Goal: Task Accomplishment & Management: Complete application form

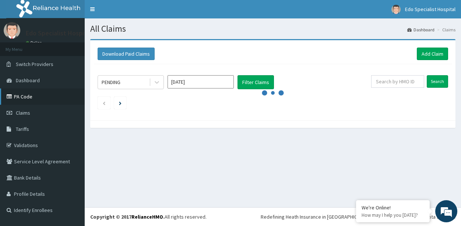
click at [47, 96] on link "PA Code" at bounding box center [42, 96] width 85 height 16
click at [426, 53] on link "Add Claim" at bounding box center [432, 53] width 31 height 13
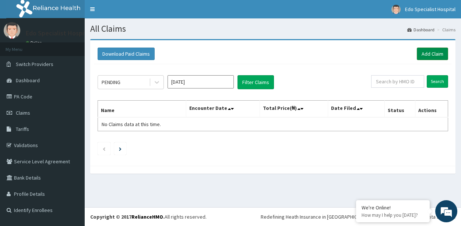
click at [433, 53] on link "Add Claim" at bounding box center [432, 53] width 31 height 13
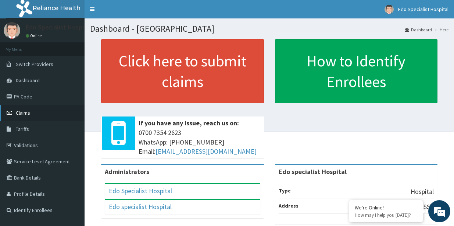
click at [23, 114] on span "Claims" at bounding box center [23, 112] width 14 height 7
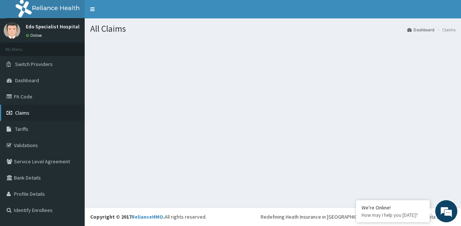
click at [28, 110] on span "Claims" at bounding box center [22, 112] width 14 height 7
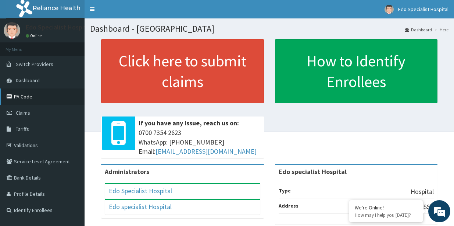
click at [54, 97] on link "PA Code" at bounding box center [42, 96] width 85 height 16
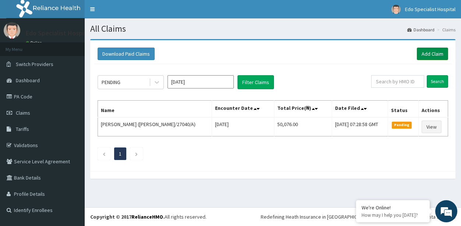
click at [441, 54] on link "Add Claim" at bounding box center [432, 53] width 31 height 13
click at [435, 51] on link "Add Claim" at bounding box center [432, 53] width 31 height 13
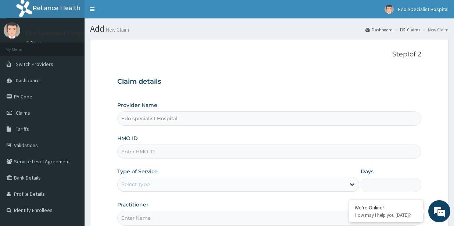
click at [152, 156] on input "HMO ID" at bounding box center [269, 151] width 304 height 14
click at [199, 119] on input "Edo specialist Hospital" at bounding box center [269, 118] width 304 height 14
click at [144, 152] on input "HMO ID" at bounding box center [269, 151] width 304 height 14
type input "s"
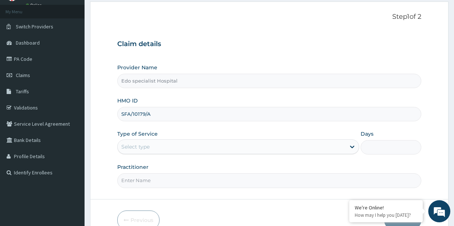
type input "SFA/10179/A"
click at [146, 148] on div "Select type" at bounding box center [135, 146] width 28 height 7
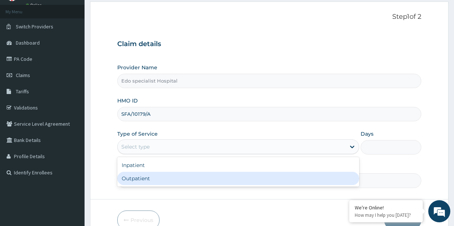
click at [142, 180] on div "Outpatient" at bounding box center [238, 177] width 242 height 13
type input "1"
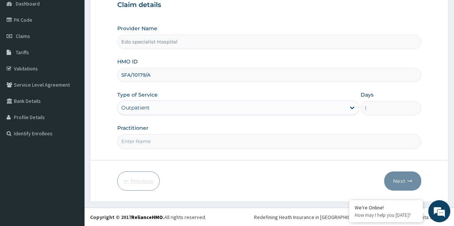
scroll to position [77, 0]
click at [151, 142] on input "Practitioner" at bounding box center [269, 141] width 304 height 14
type input "LILIAN"
click at [409, 181] on icon "button" at bounding box center [410, 180] width 5 height 5
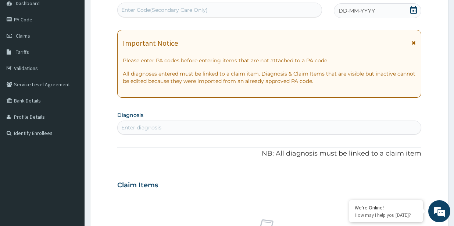
click at [224, 11] on div "Enter Code(Secondary Care Only)" at bounding box center [220, 10] width 204 height 12
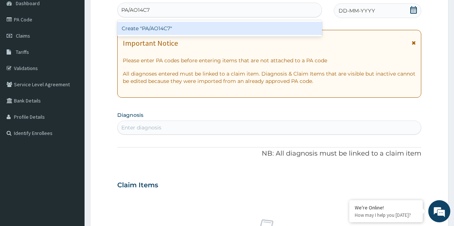
type input "PA/AO14C7"
click at [387, 9] on div "PA Code / Prescription Code option Create "PA/AO14C7" focused, 1 of 1. 1 result…" at bounding box center [269, 183] width 304 height 381
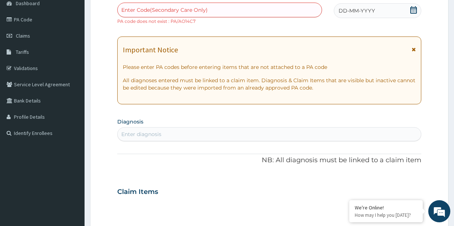
click at [231, 11] on div "Enter Code(Secondary Care Only)" at bounding box center [220, 10] width 204 height 12
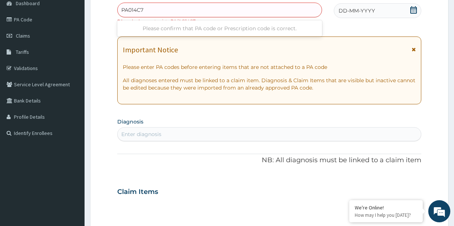
type input "PA014C7"
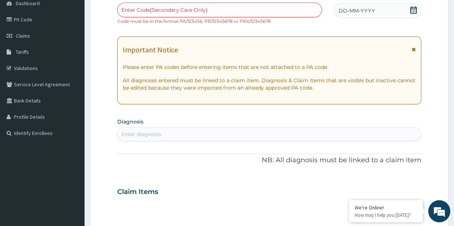
click at [415, 13] on icon at bounding box center [414, 9] width 7 height 7
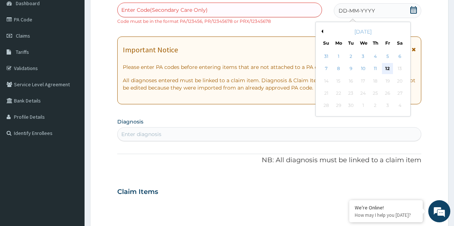
click at [389, 68] on div "12" at bounding box center [387, 68] width 11 height 11
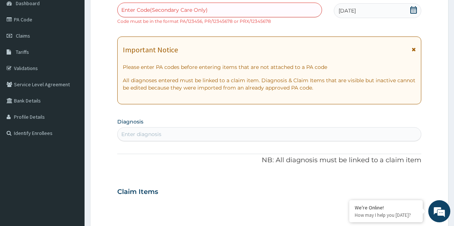
click at [216, 15] on div "Enter Code(Secondary Care Only)" at bounding box center [220, 10] width 204 height 12
click at [214, 12] on div "Enter Code(Secondary Care Only)" at bounding box center [220, 10] width 204 height 12
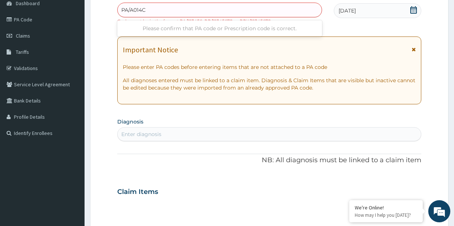
type input "PA/A014C7"
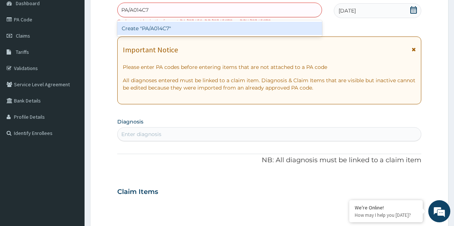
click at [150, 31] on div "Create "PA/A014C7"" at bounding box center [219, 28] width 205 height 13
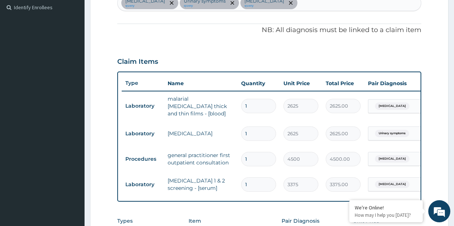
scroll to position [353, 0]
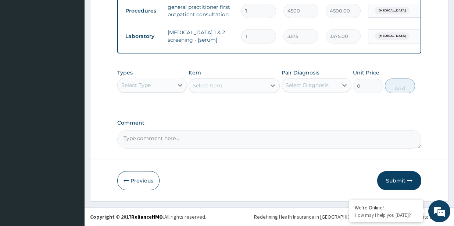
click at [395, 180] on button "Submit" at bounding box center [400, 180] width 44 height 19
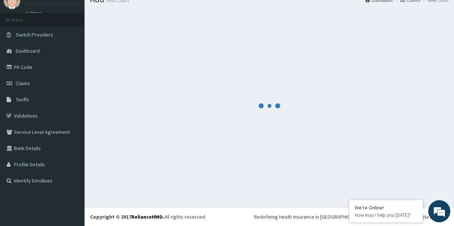
scroll to position [29, 0]
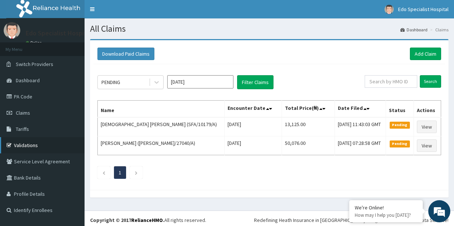
click at [22, 144] on link "Validations" at bounding box center [42, 145] width 85 height 16
